Goal: Task Accomplishment & Management: Use online tool/utility

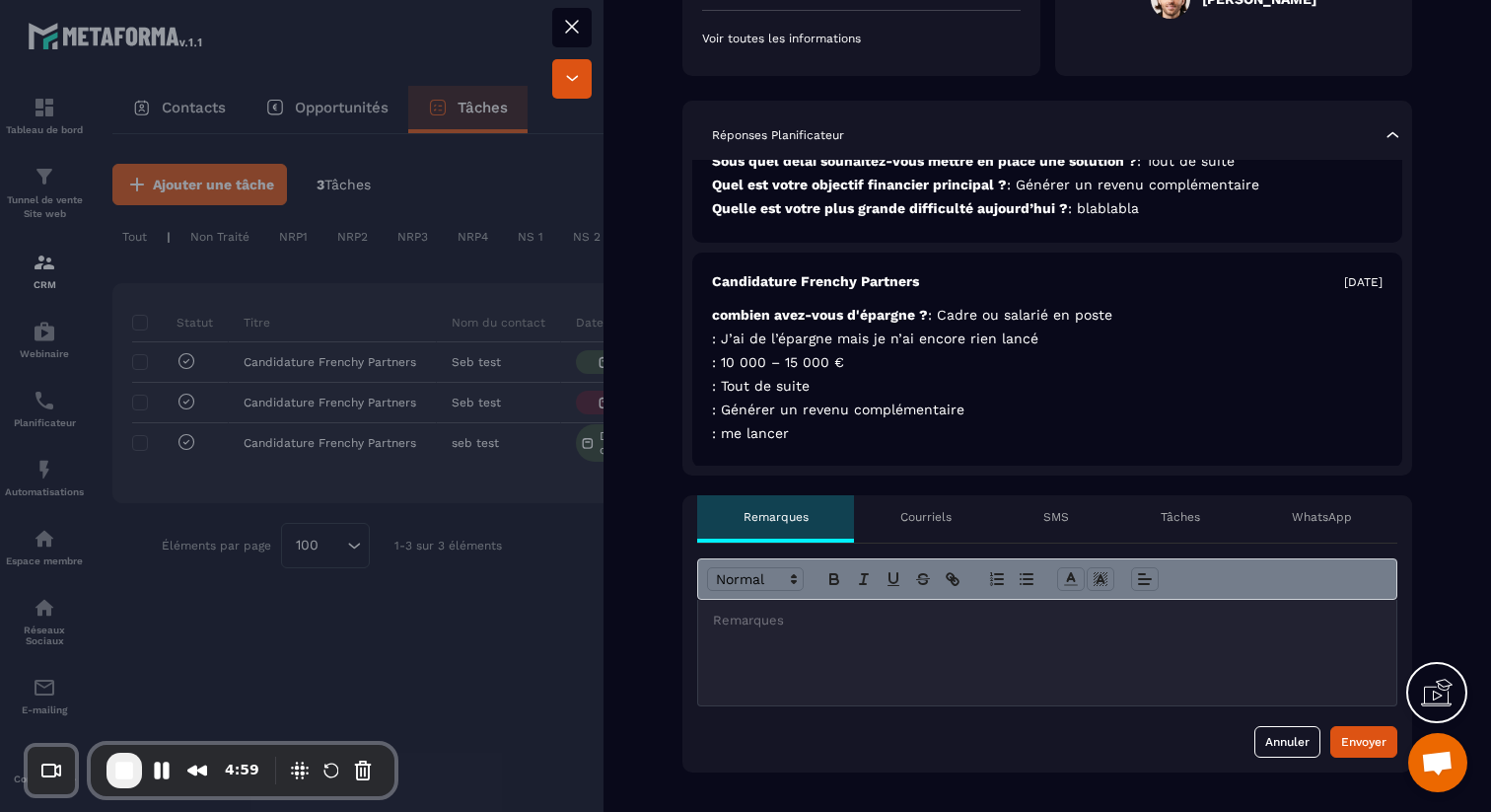
scroll to position [163, 0]
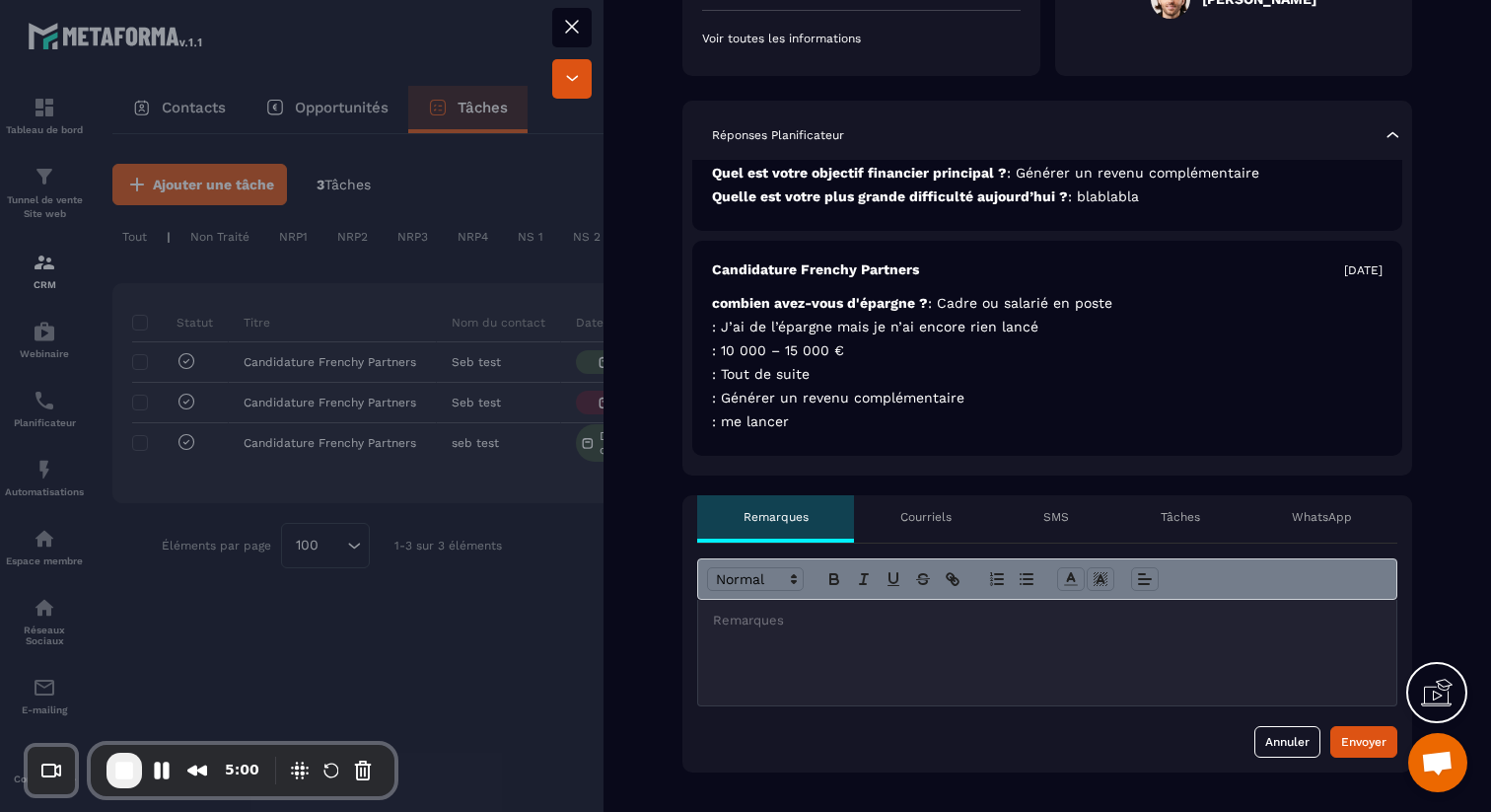
click at [879, 524] on div "Courriels" at bounding box center [925, 518] width 143 height 47
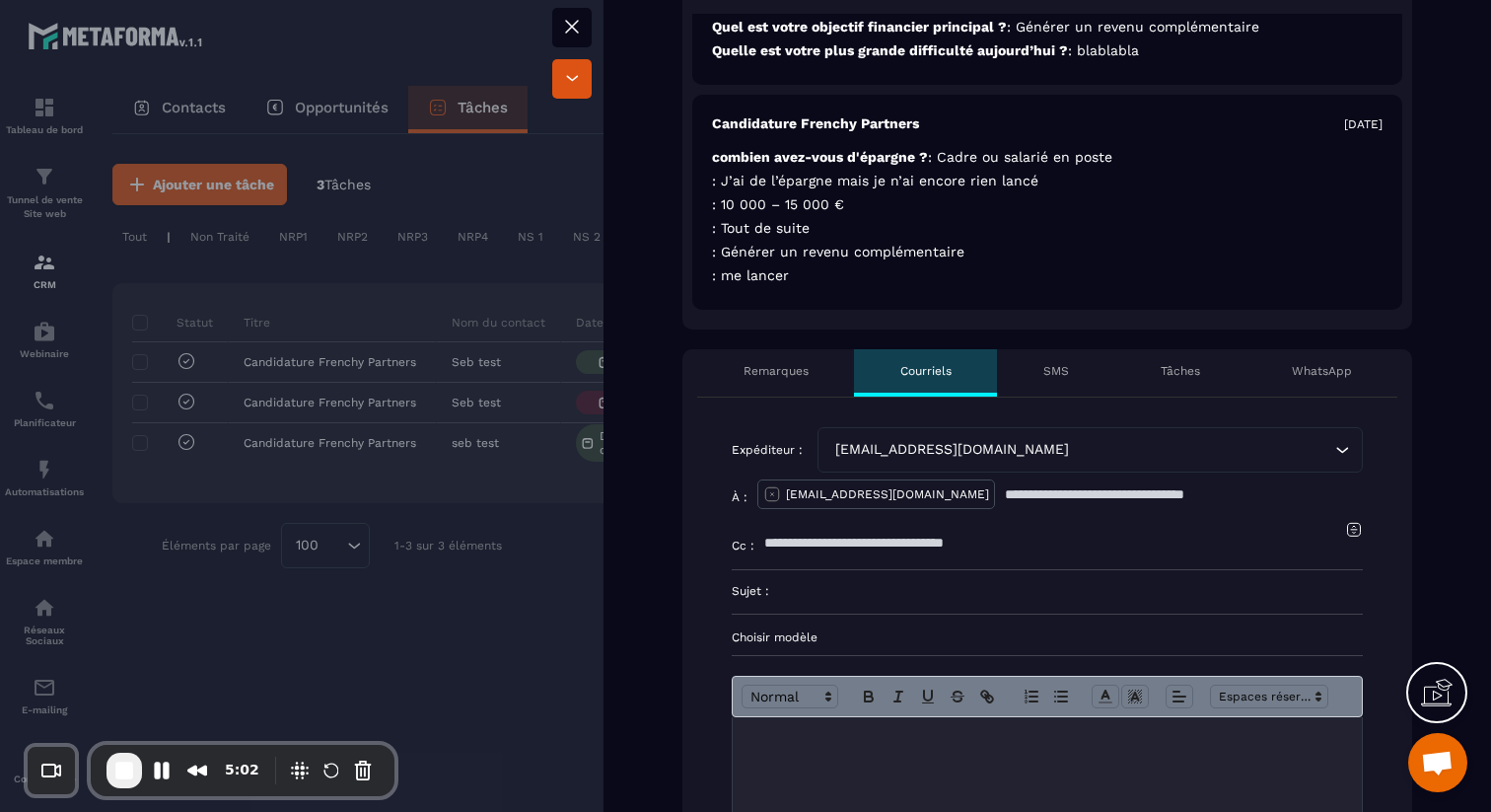
scroll to position [547, 0]
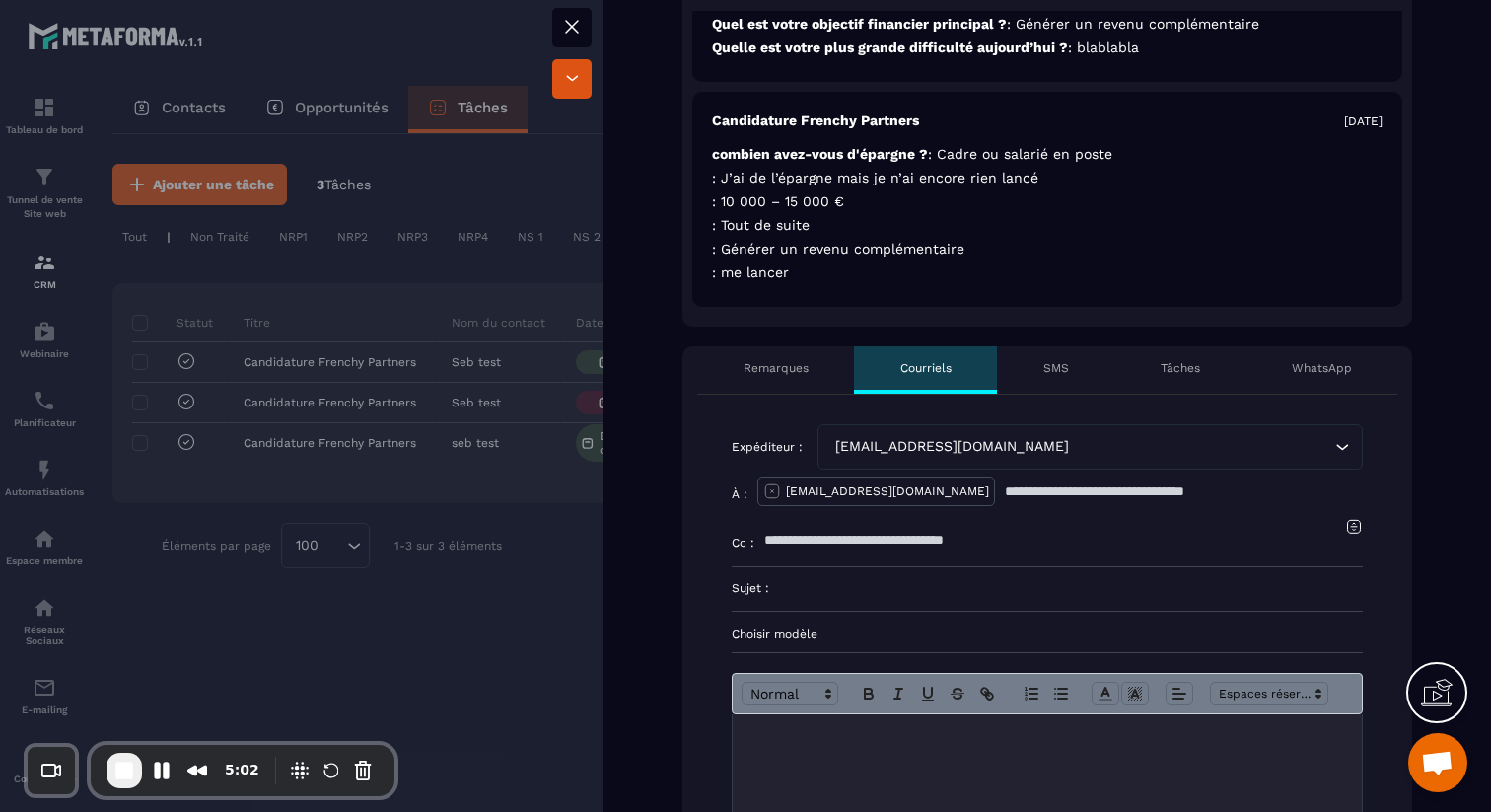
click at [828, 638] on p "Choisir modèle" at bounding box center [1047, 634] width 631 height 16
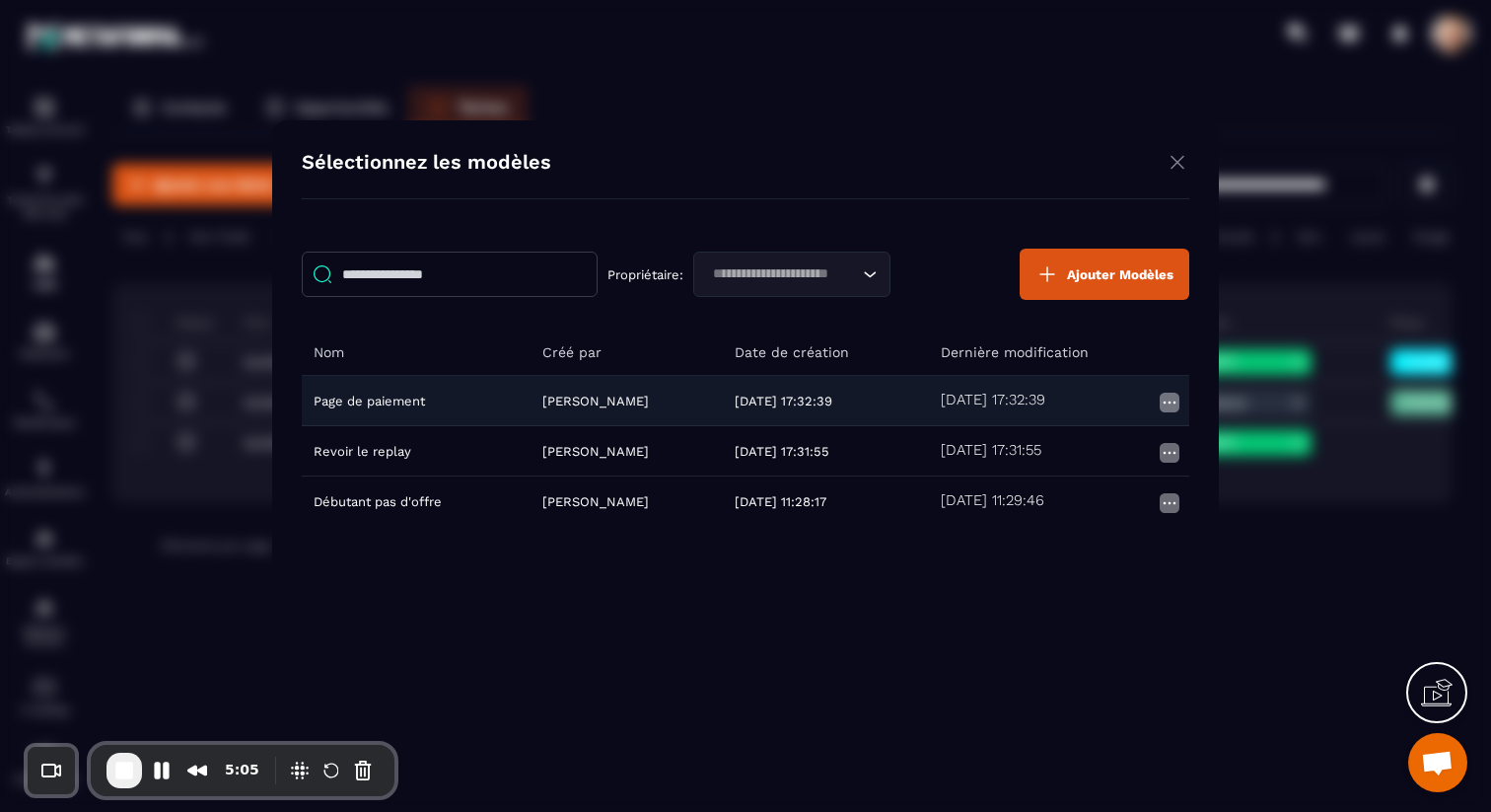
click at [336, 399] on td "Page de paiement" at bounding box center [416, 400] width 229 height 50
type input "**********"
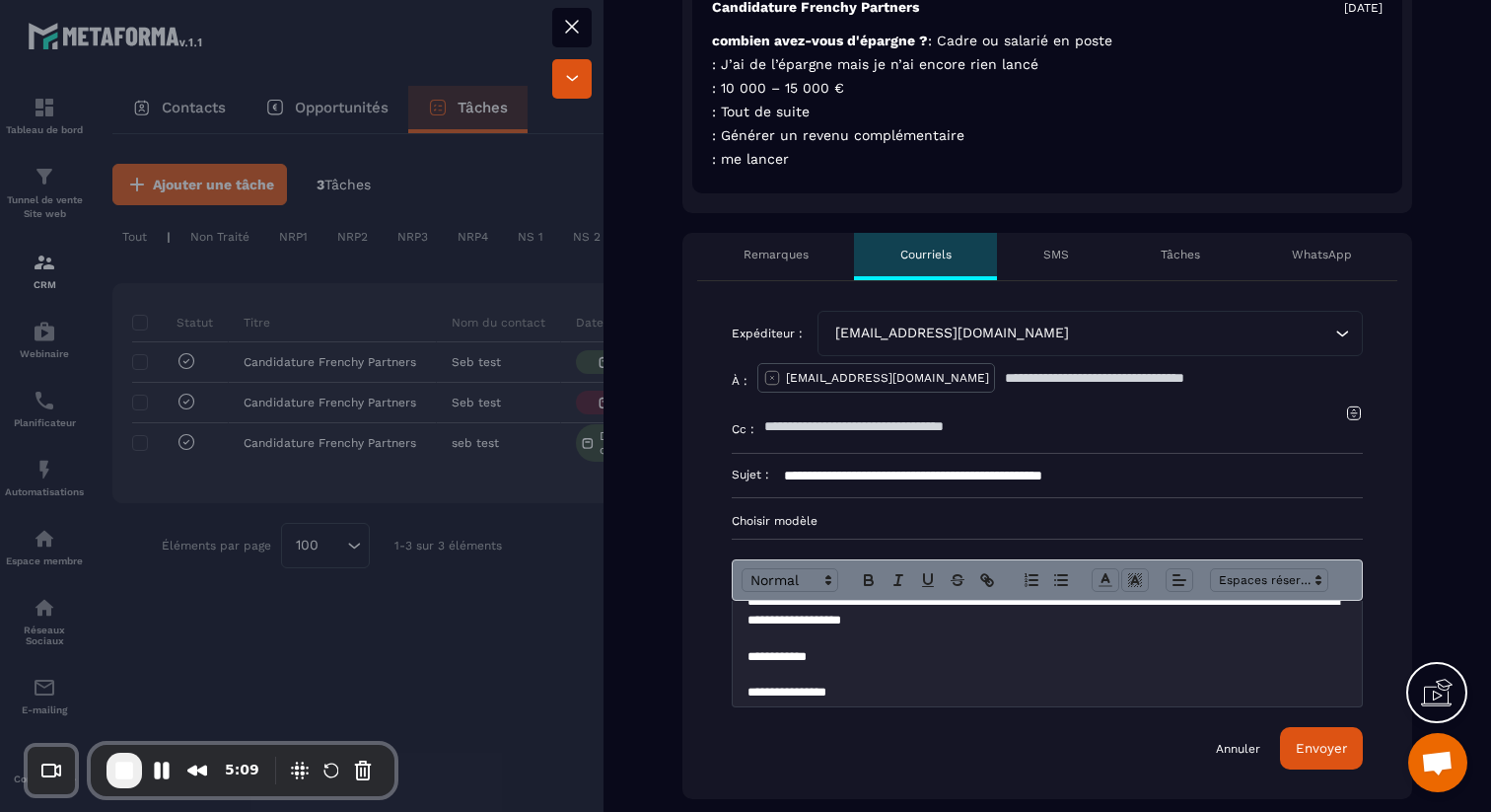
scroll to position [118, 0]
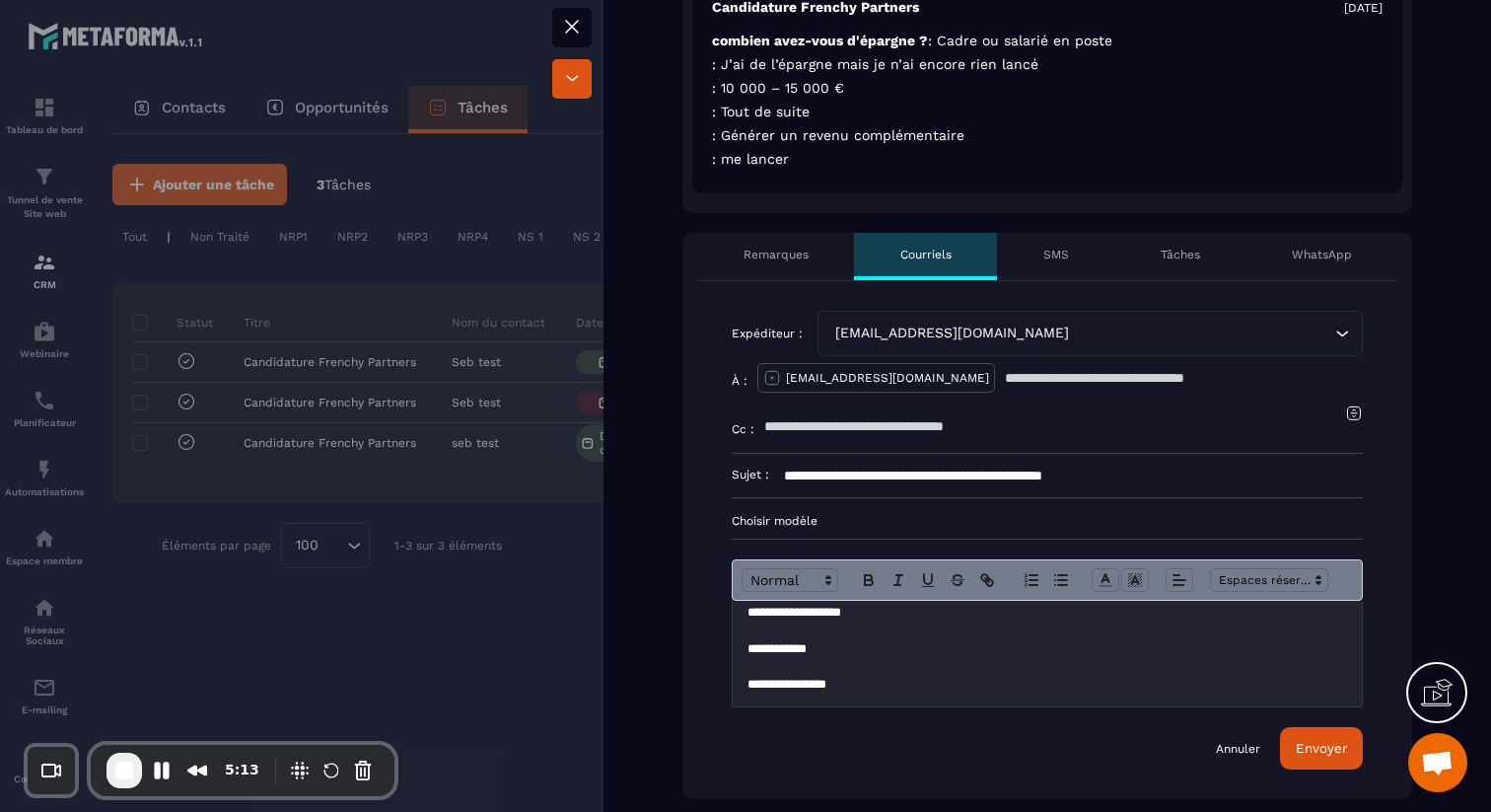
click at [788, 520] on p "Choisir modèle" at bounding box center [1047, 521] width 631 height 16
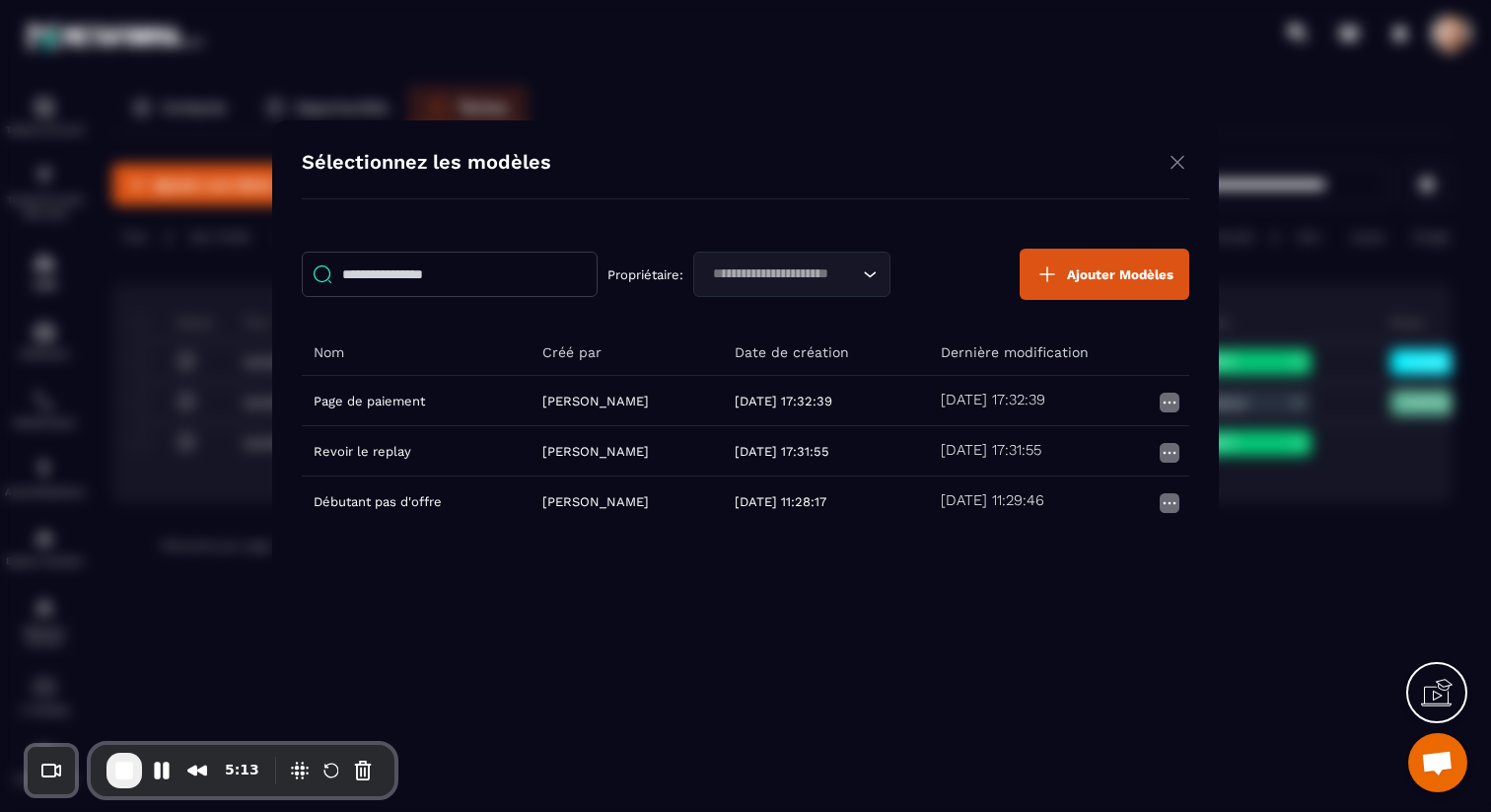
scroll to position [0, 0]
click at [1086, 276] on div at bounding box center [745, 406] width 1491 height 812
click at [1086, 276] on span "Ajouter Modèles" at bounding box center [1120, 273] width 107 height 15
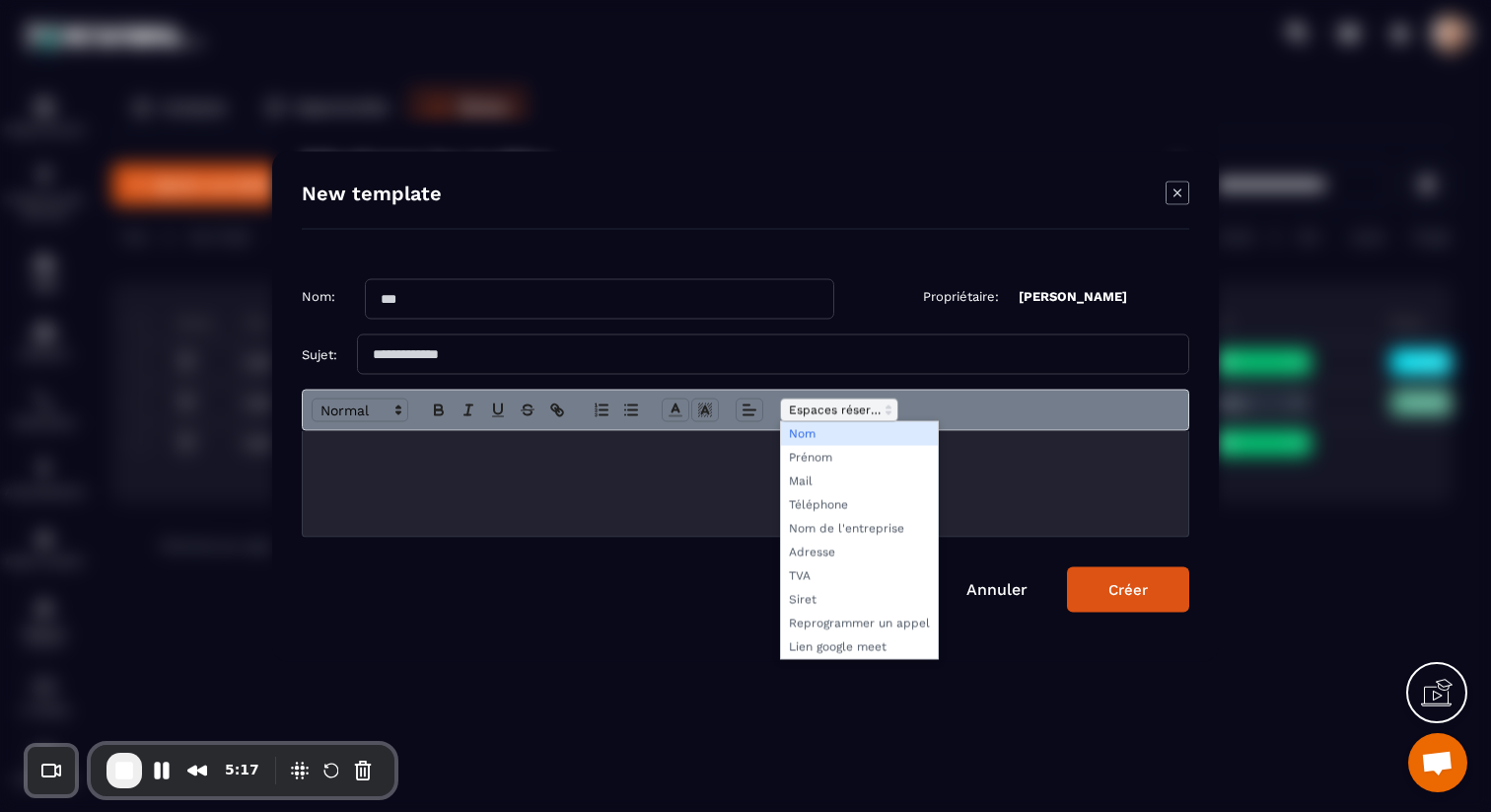
click at [873, 410] on span "Modal window" at bounding box center [839, 410] width 118 height 24
click at [880, 619] on span "Modal window" at bounding box center [859, 623] width 157 height 24
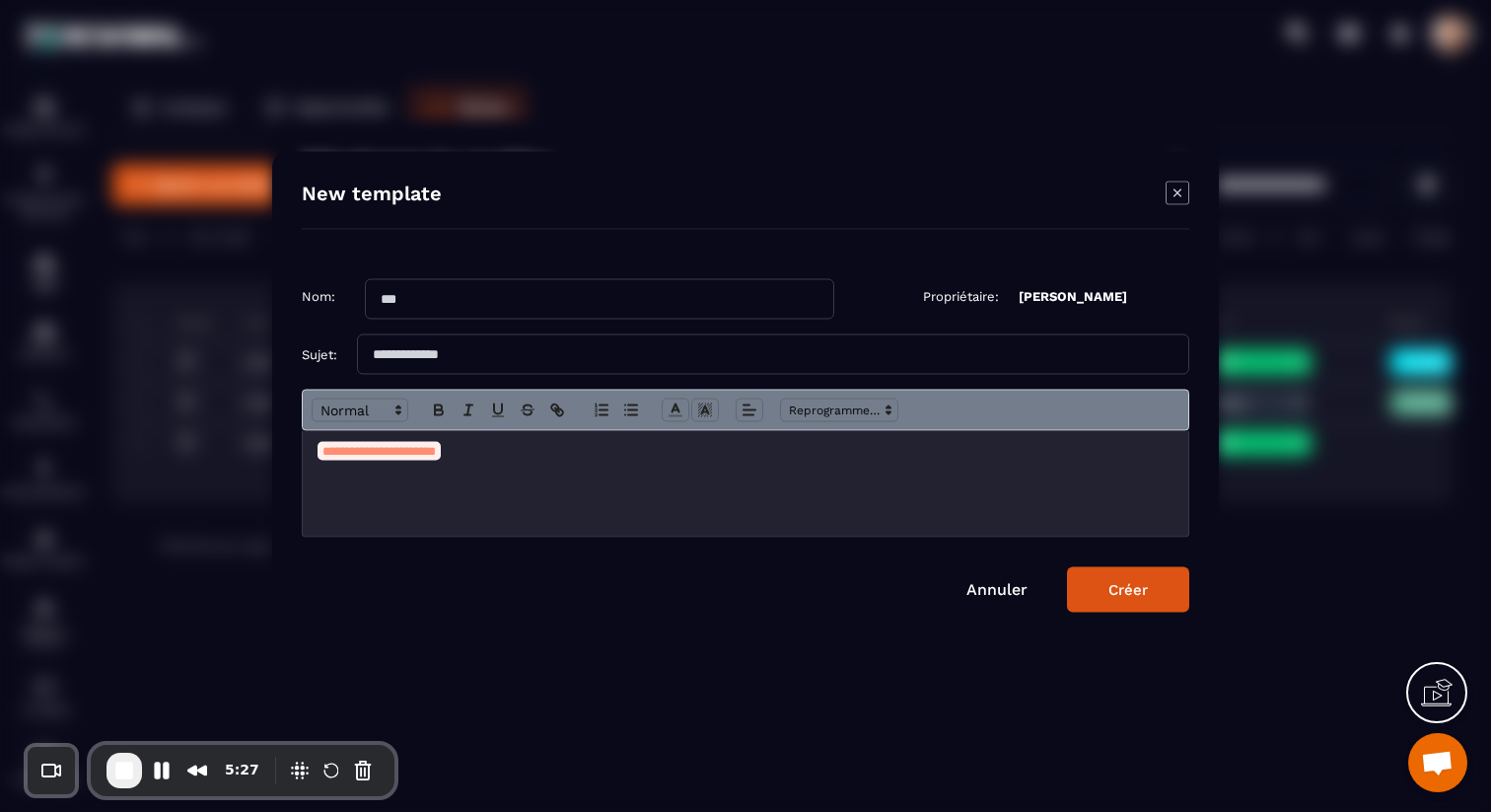
click at [1183, 192] on icon "Modal window" at bounding box center [1178, 193] width 24 height 24
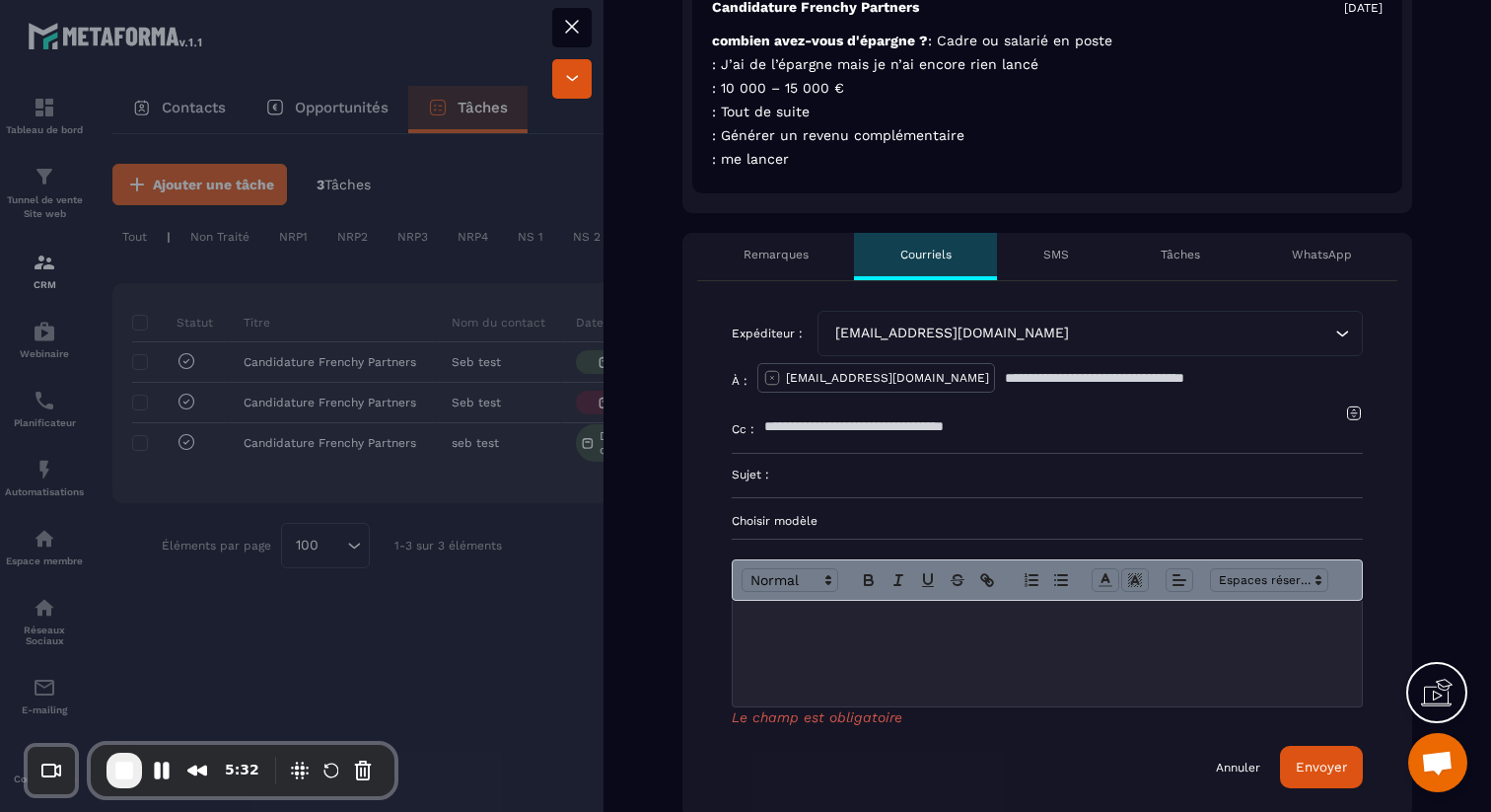
click at [535, 650] on div at bounding box center [745, 406] width 1491 height 812
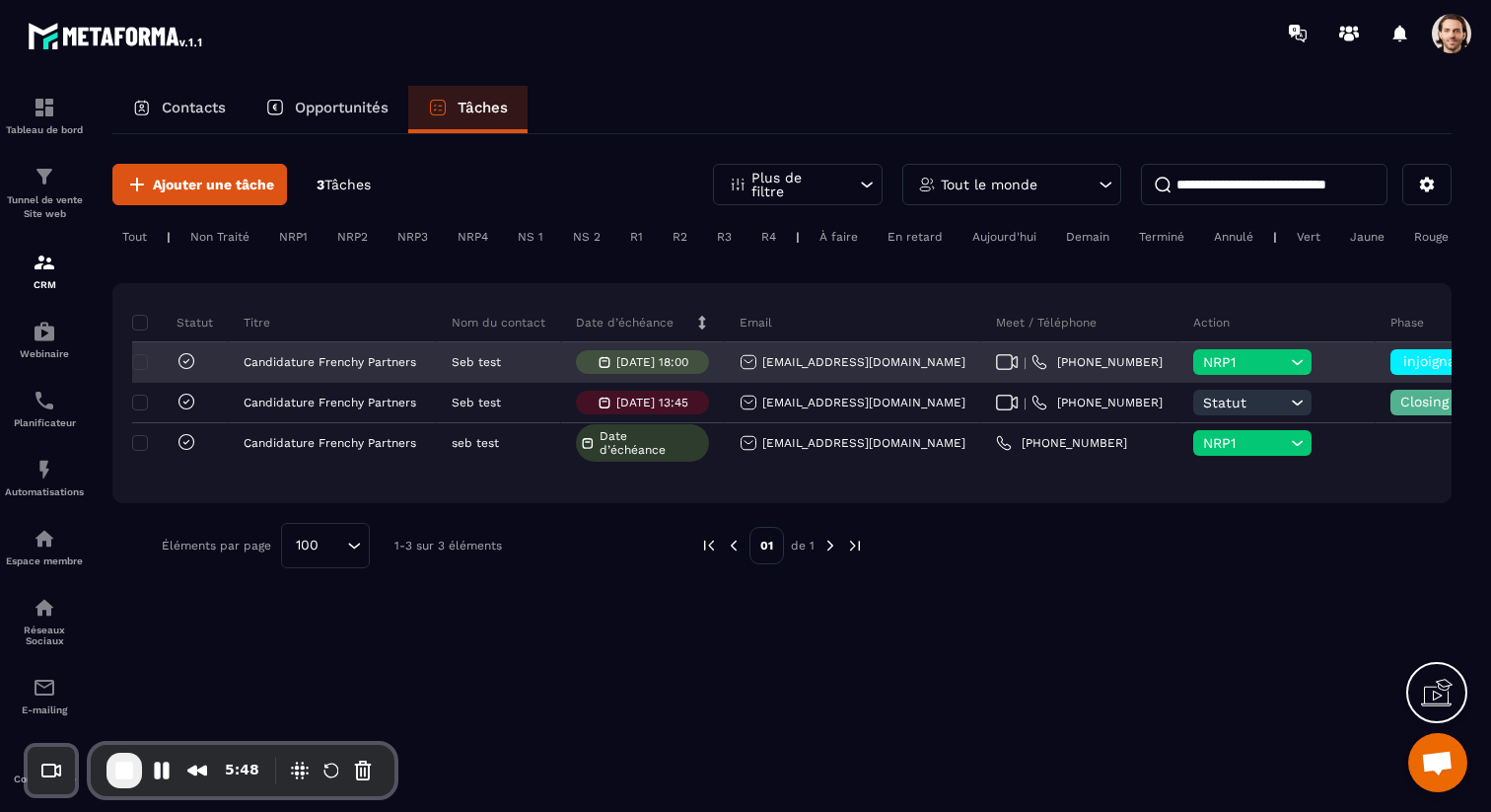
click at [1203, 363] on span "NRP1" at bounding box center [1244, 362] width 83 height 16
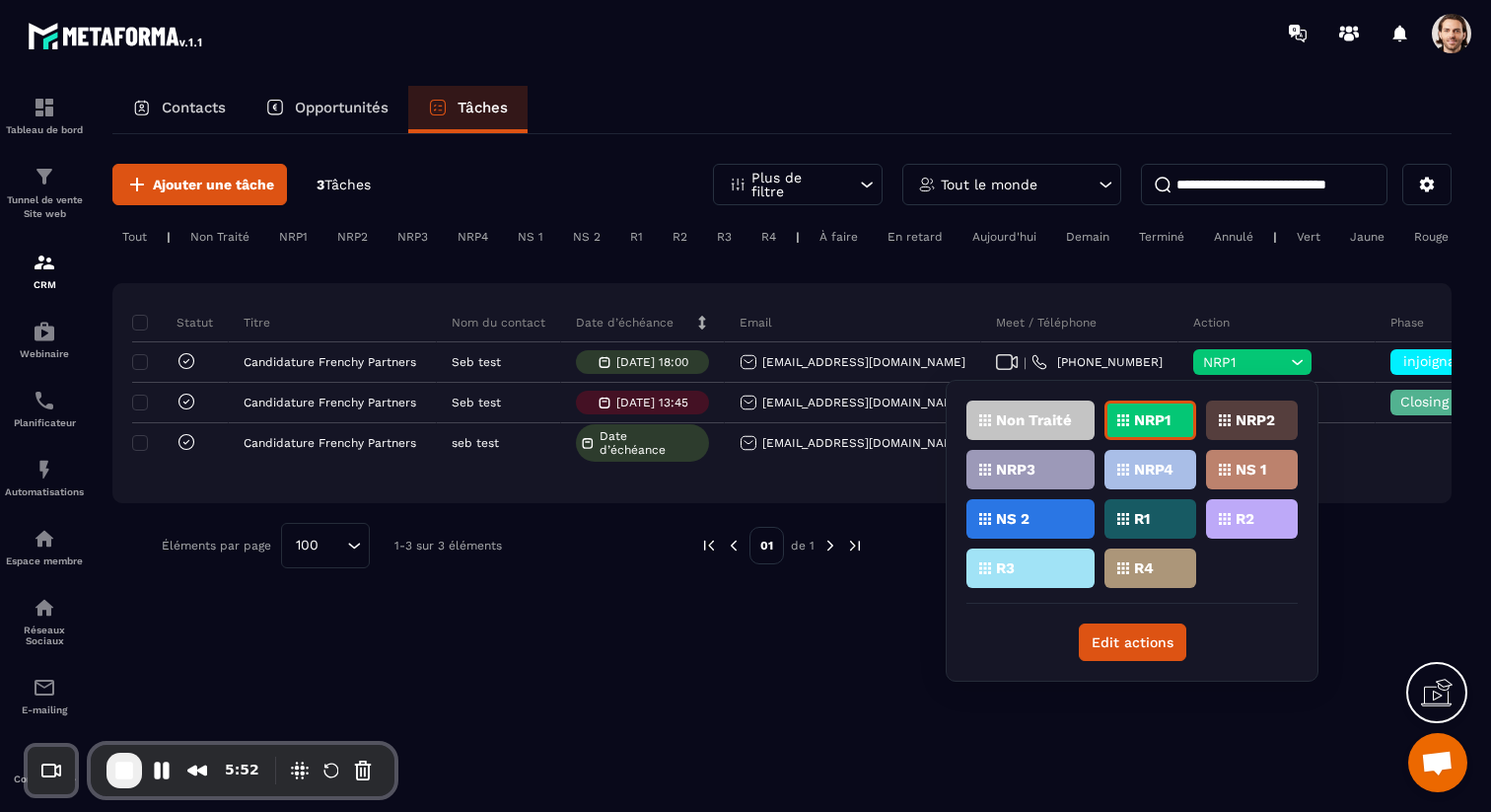
drag, startPoint x: 1242, startPoint y: 298, endPoint x: 1254, endPoint y: 302, distance: 12.5
click at [1243, 298] on div "Statut Titre Nom du contact Date d’échéance Email Meet / Téléphone Action Phase…" at bounding box center [781, 393] width 1339 height 220
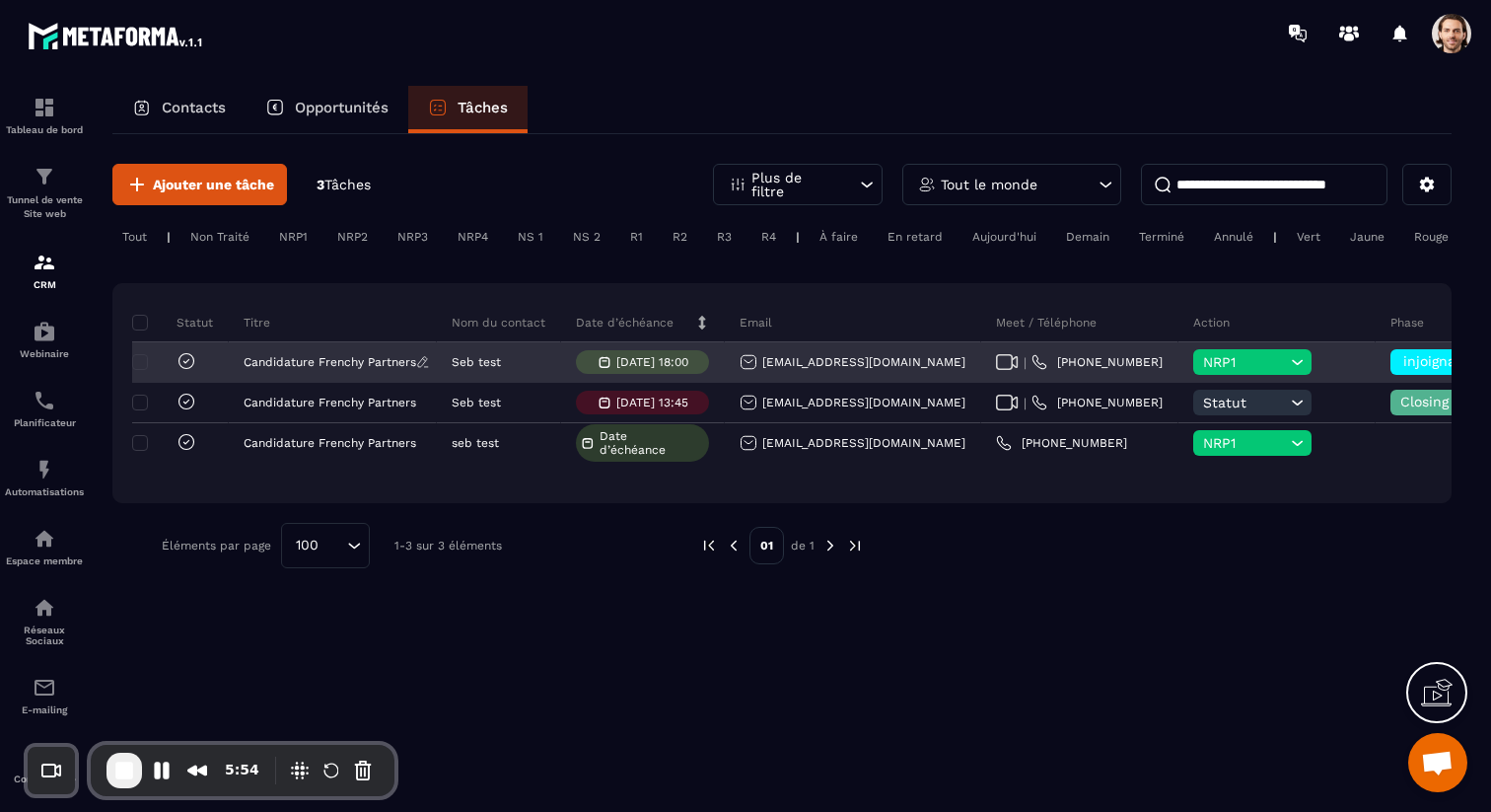
click at [397, 363] on p "Candidature Frenchy Partners" at bounding box center [330, 362] width 173 height 14
